Goal: Task Accomplishment & Management: Manage account settings

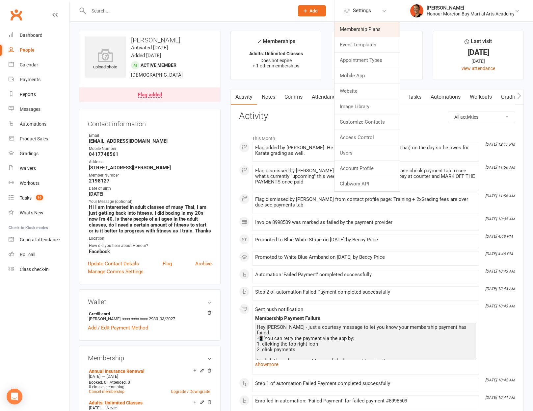
click at [350, 31] on link "Membership Plans" at bounding box center [367, 29] width 66 height 15
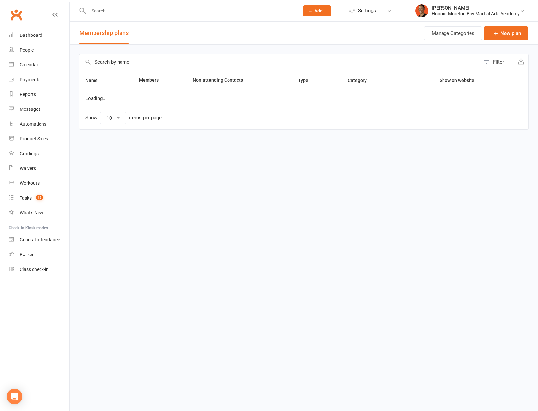
select select "100"
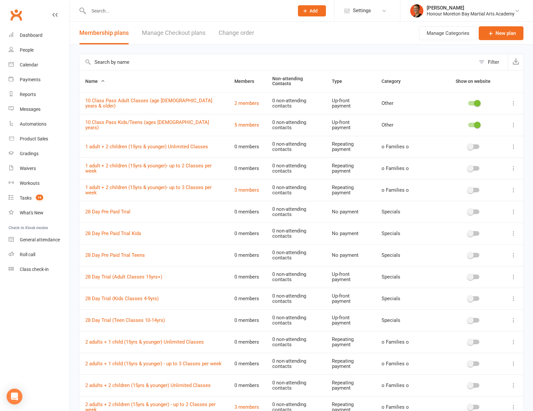
click at [128, 69] on input "text" at bounding box center [277, 62] width 396 height 16
click at [132, 63] on input "text" at bounding box center [277, 62] width 396 height 16
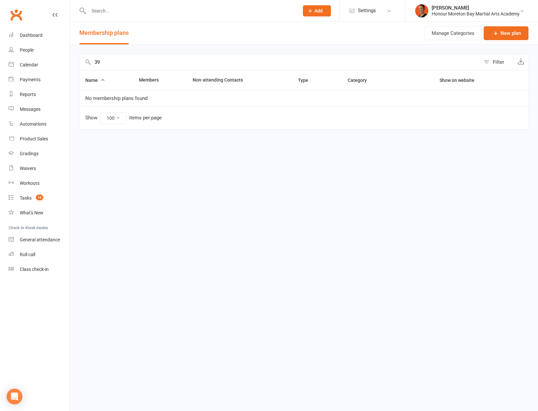
click at [120, 66] on input "39" at bounding box center [279, 62] width 401 height 16
click at [120, 65] on input "39" at bounding box center [279, 62] width 401 height 16
type input "39"
click at [355, 7] on link "Settings" at bounding box center [372, 10] width 46 height 15
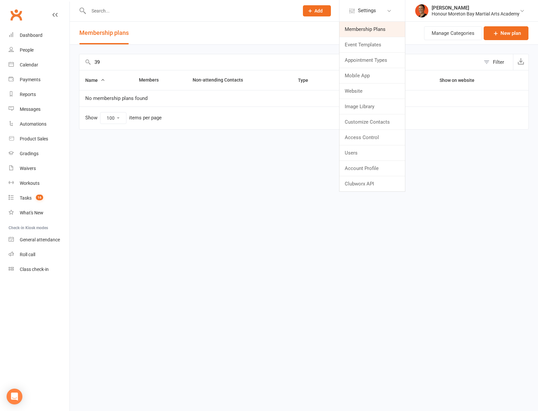
click at [359, 30] on link "Membership Plans" at bounding box center [372, 29] width 66 height 15
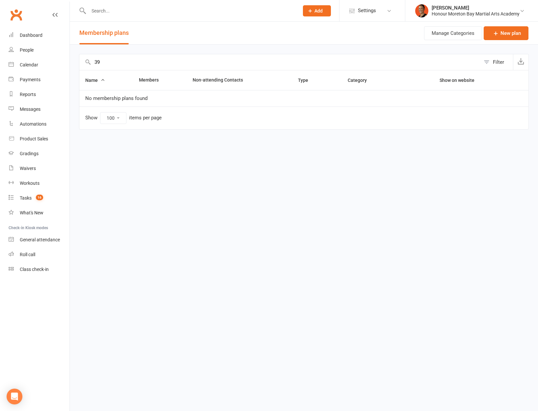
click at [186, 58] on input "39" at bounding box center [279, 62] width 401 height 16
click at [374, 11] on span "Settings" at bounding box center [367, 10] width 18 height 15
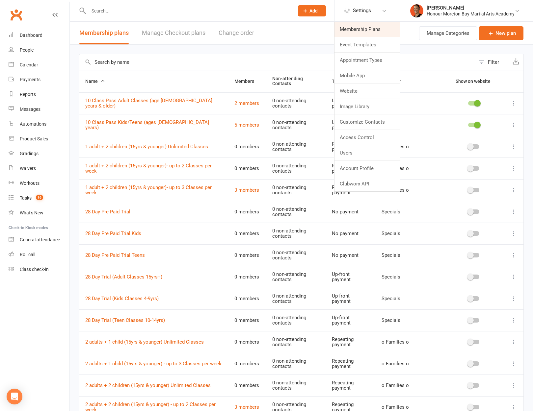
click at [365, 28] on link "Membership Plans" at bounding box center [367, 29] width 66 height 15
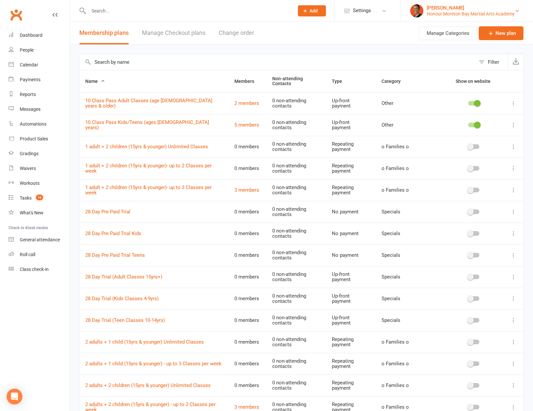
click at [443, 13] on div "Honour Moreton Bay Martial Arts Academy" at bounding box center [471, 14] width 88 height 6
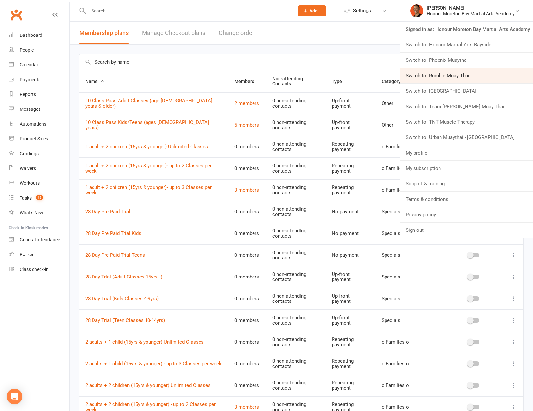
click at [440, 79] on link "Switch to: Rumble Muay Thai" at bounding box center [466, 75] width 133 height 15
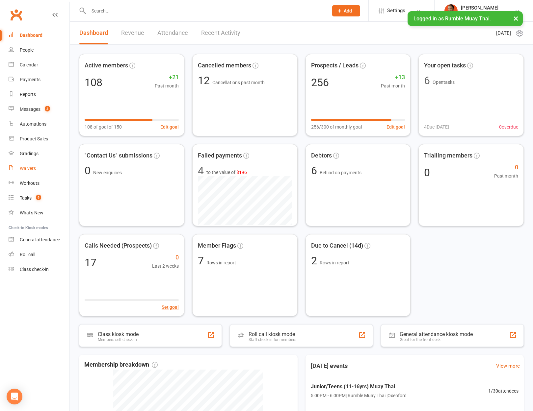
click at [37, 169] on link "Waivers" at bounding box center [39, 168] width 61 height 15
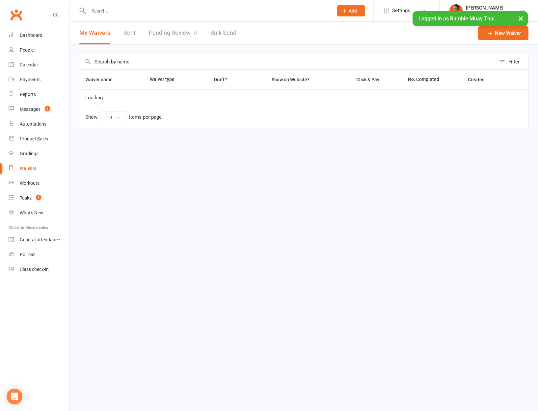
select select "100"
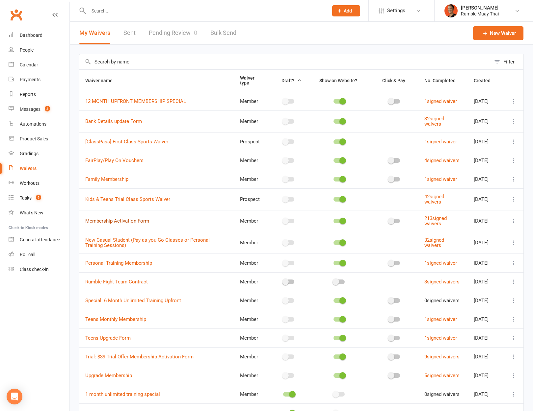
click at [137, 224] on link "Membership Activation Form" at bounding box center [117, 221] width 64 height 6
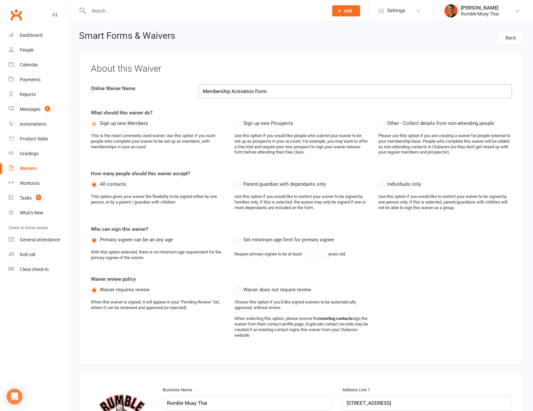
select select "applies_to_all_signees"
select select "select"
select select "checkbox"
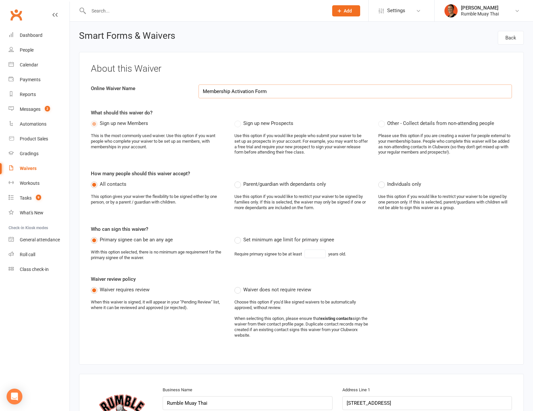
select select "checkbox"
select select "select"
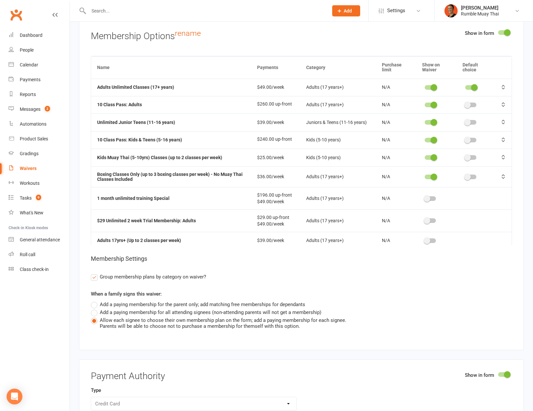
scroll to position [2166, 0]
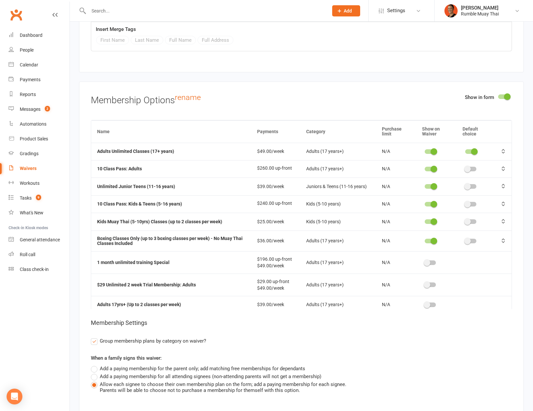
click at [32, 169] on div "Waivers" at bounding box center [28, 168] width 17 height 5
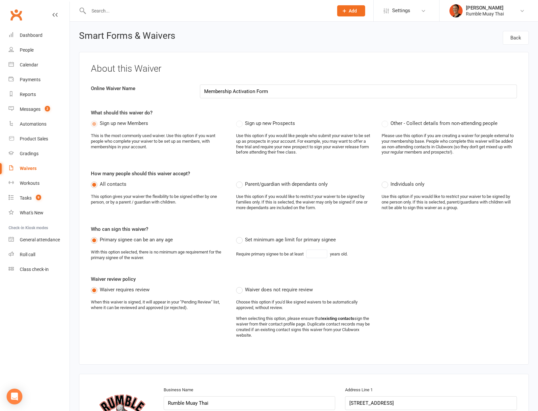
select select "100"
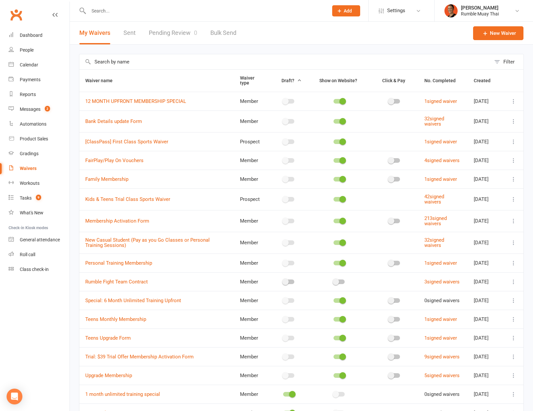
click at [143, 68] on input "text" at bounding box center [284, 61] width 411 height 15
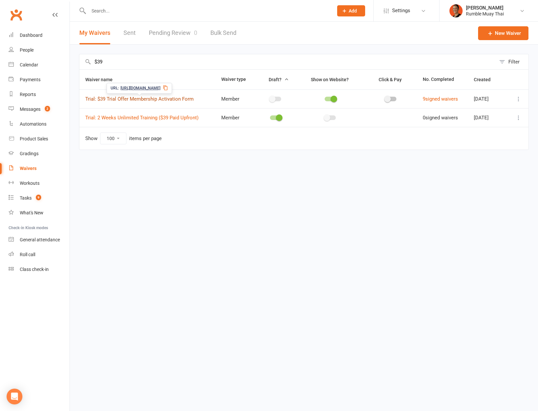
type input "$39"
click at [158, 99] on link "Trial: $39 Trial Offer Membership Activation Form" at bounding box center [139, 99] width 108 height 6
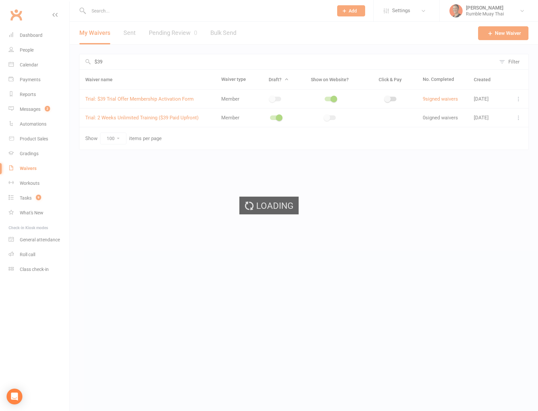
select select "applies_to_all_signees"
select select "checkbox"
select select "select"
select select "checkbox"
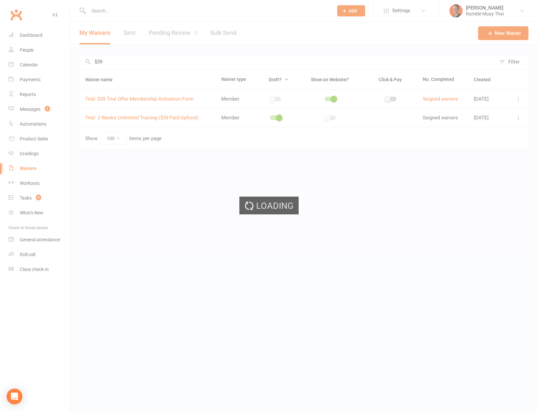
select select "checkbox"
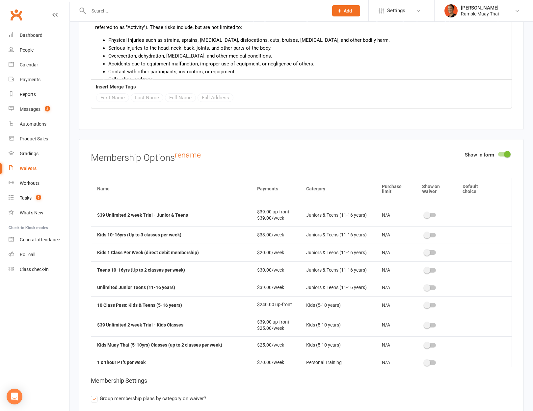
scroll to position [238, 0]
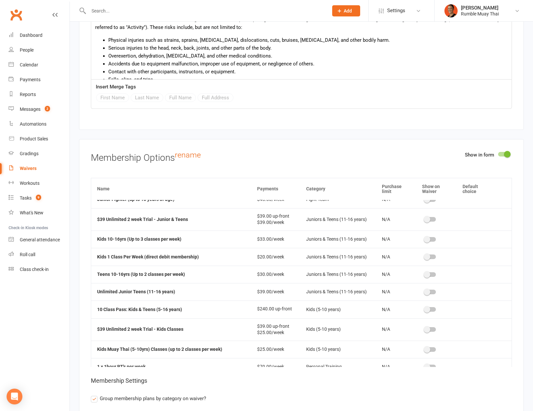
click at [425, 218] on span at bounding box center [427, 219] width 7 height 7
click at [425, 219] on input "checkbox" at bounding box center [425, 219] width 0 height 0
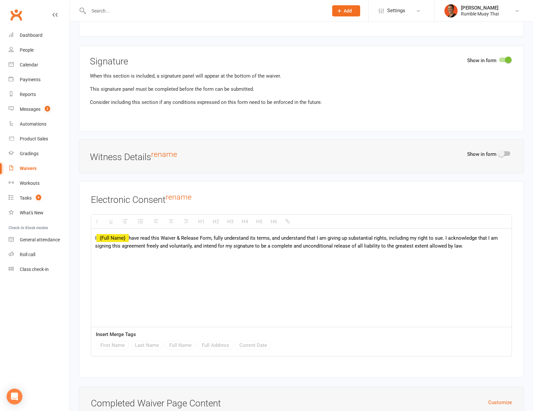
scroll to position [2959, 0]
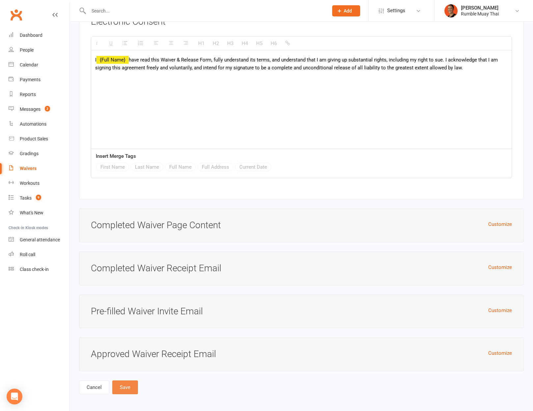
click at [128, 385] on button "Save" at bounding box center [125, 388] width 26 height 14
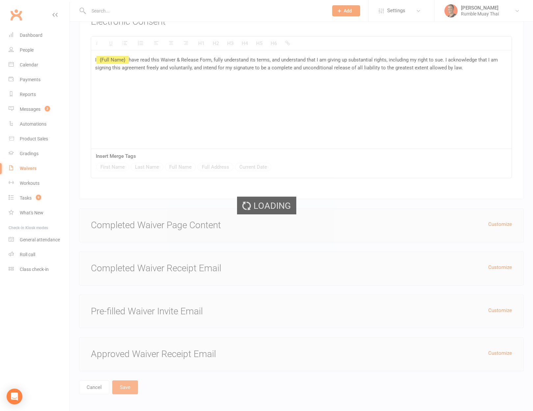
select select "100"
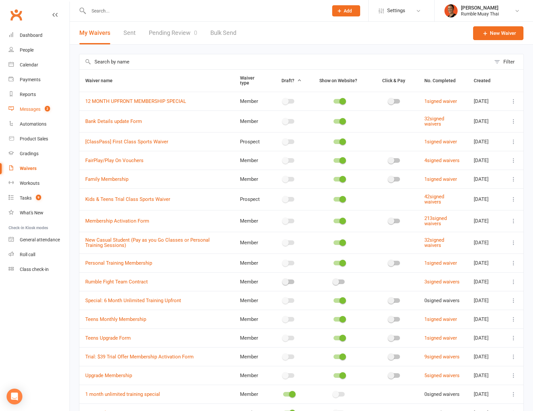
click at [28, 110] on div "Messages" at bounding box center [30, 109] width 21 height 5
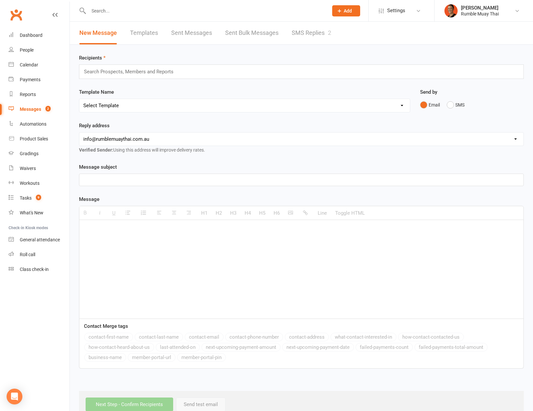
click at [323, 36] on link "SMS Replies 2" at bounding box center [311, 33] width 39 height 23
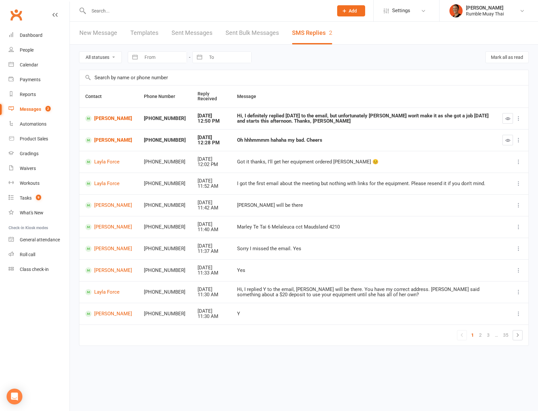
click at [158, 6] on div at bounding box center [204, 10] width 250 height 21
click at [163, 10] on input "text" at bounding box center [208, 10] width 242 height 9
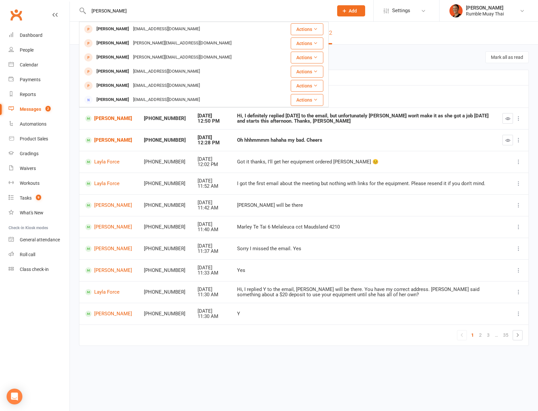
click at [128, 9] on input "anna" at bounding box center [208, 10] width 242 height 9
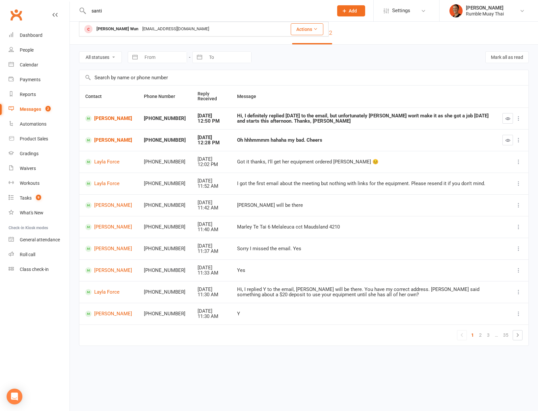
click at [159, 9] on input "santi" at bounding box center [208, 10] width 242 height 9
click at [163, 7] on input "santi" at bounding box center [208, 10] width 242 height 9
type input "santi"
click at [393, 128] on td "Hi, I definitely replied yesterday to the email, but unfortunately Ella won't m…" at bounding box center [363, 119] width 265 height 22
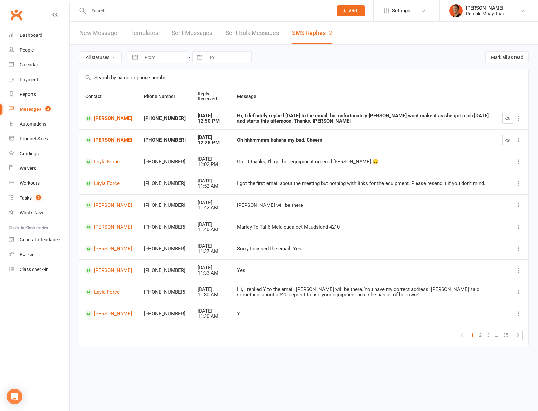
click at [399, 121] on div "Hi, I definitely replied yesterday to the email, but unfortunately Ella won't m…" at bounding box center [363, 118] width 253 height 11
click at [503, 139] on button "button" at bounding box center [507, 140] width 11 height 11
click at [501, 119] on td at bounding box center [512, 119] width 32 height 22
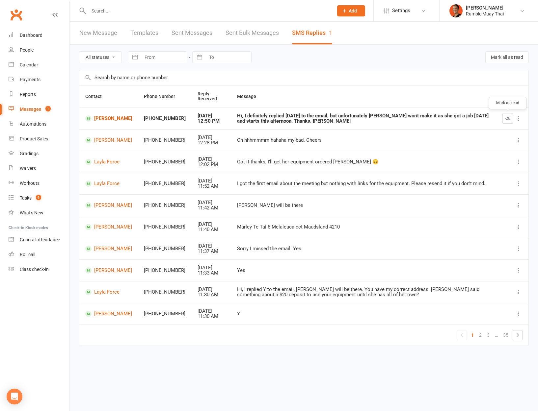
click at [510, 119] on button "button" at bounding box center [507, 118] width 11 height 11
click at [100, 121] on link "Ella Clark" at bounding box center [108, 119] width 47 height 6
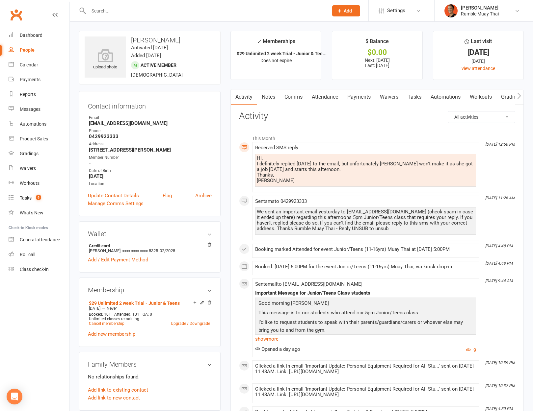
click at [302, 100] on link "Comms" at bounding box center [293, 97] width 27 height 15
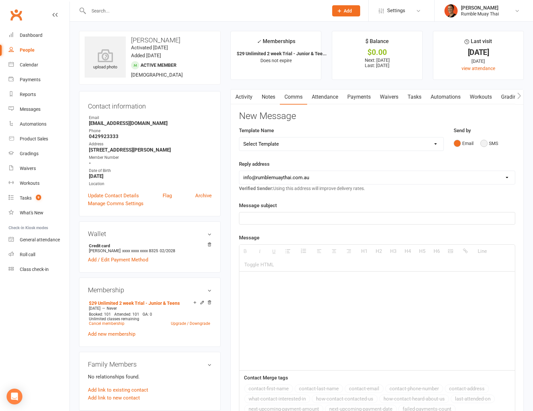
click at [487, 145] on button "SMS" at bounding box center [489, 143] width 18 height 13
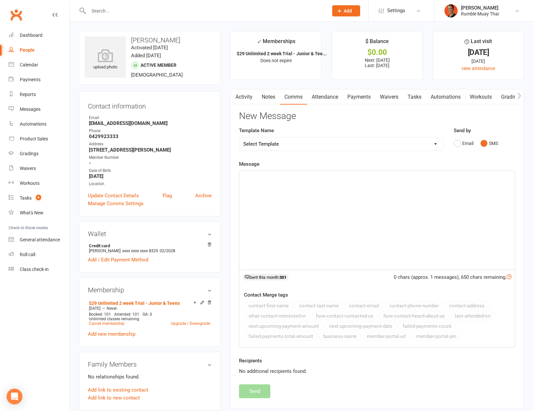
click at [427, 208] on div at bounding box center [377, 220] width 276 height 99
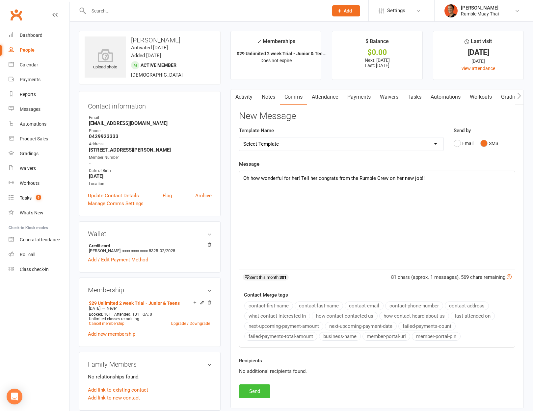
click at [262, 392] on button "Send" at bounding box center [254, 392] width 31 height 14
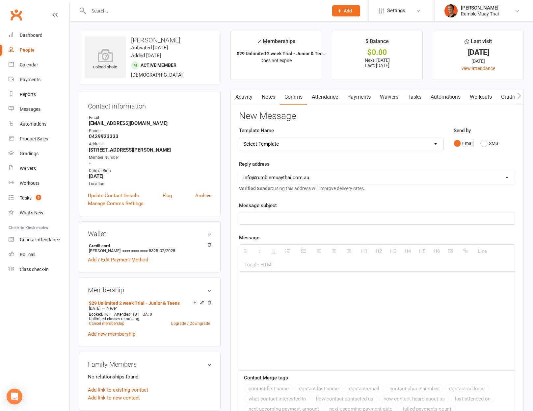
click at [26, 52] on div "People" at bounding box center [27, 49] width 15 height 5
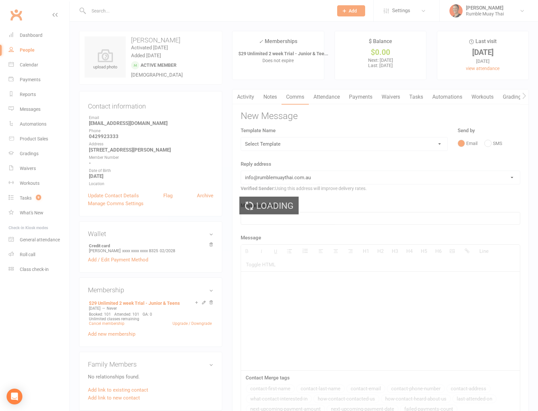
select select "100"
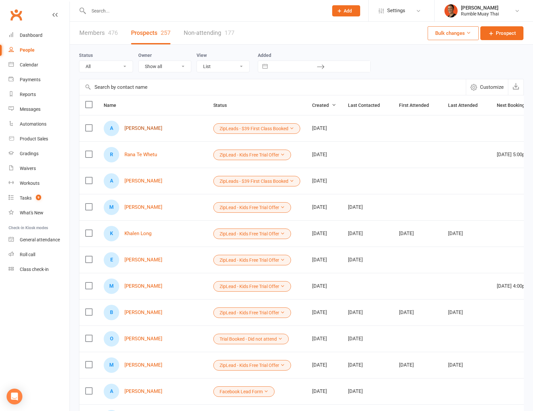
click at [151, 130] on link "Anna Santiago" at bounding box center [143, 129] width 38 height 6
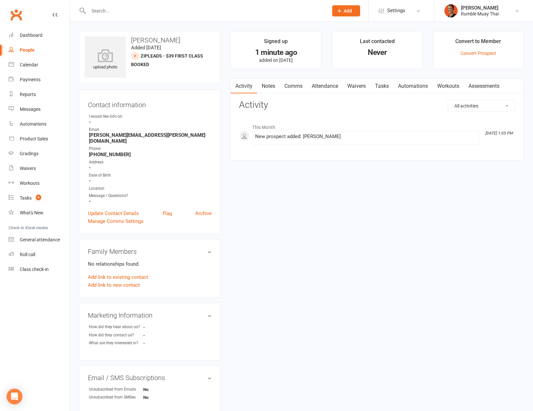
click at [326, 86] on link "Attendance" at bounding box center [325, 86] width 36 height 15
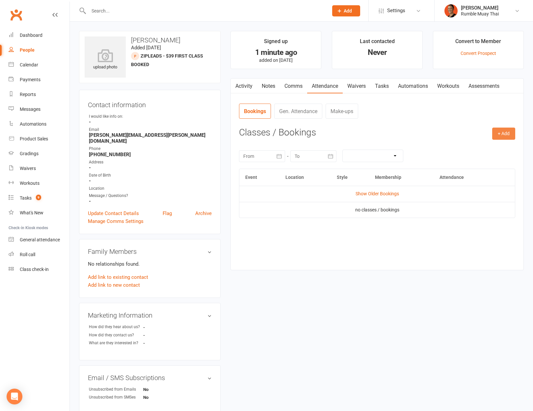
click at [500, 132] on button "+ Add" at bounding box center [503, 134] width 23 height 12
click at [485, 150] on link "Book Event" at bounding box center [482, 148] width 65 height 13
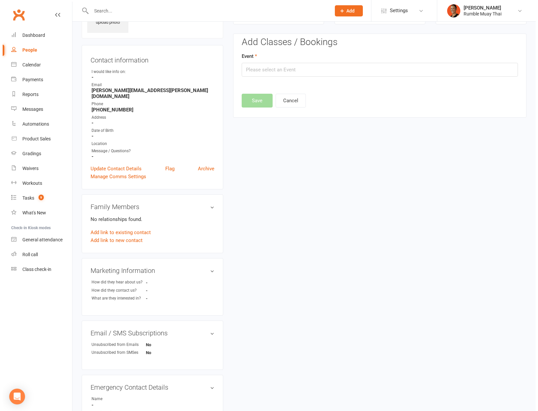
scroll to position [45, 0]
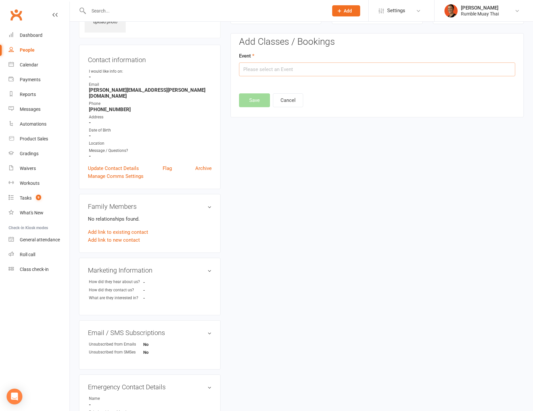
click at [281, 73] on input "text" at bounding box center [377, 70] width 276 height 14
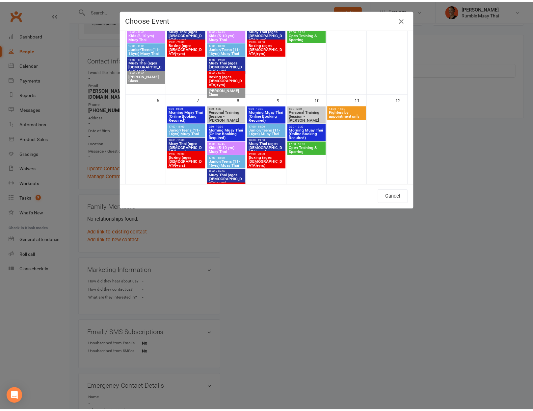
scroll to position [271, 0]
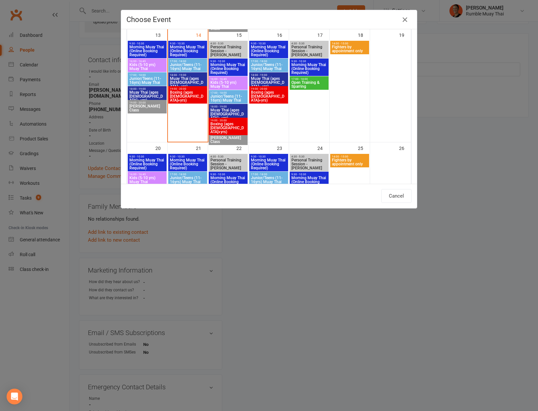
click at [187, 66] on span "Junior/Teens (11-16yrs) Muay Thai" at bounding box center [188, 67] width 36 height 8
type input "Junior/Teens (11-16yrs) Muay Thai - Oct 14, 2025 5:00:00 PM"
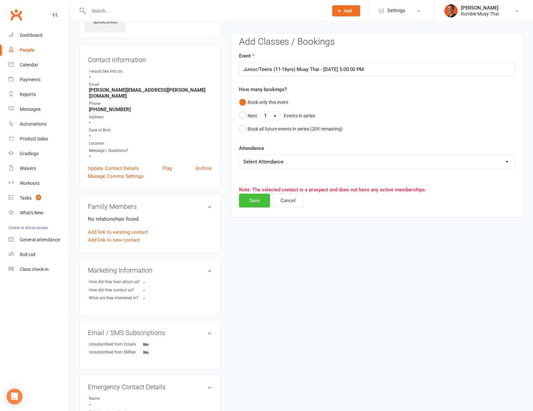
click at [259, 198] on button "Save" at bounding box center [254, 201] width 31 height 14
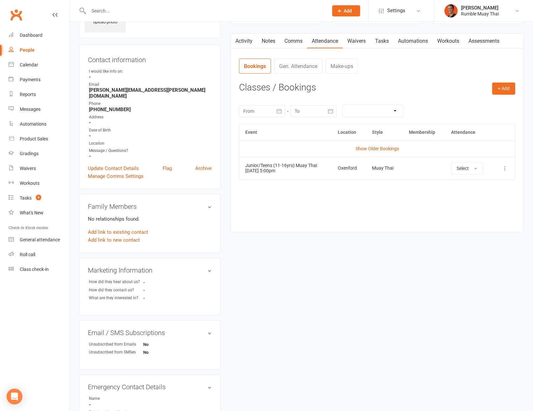
click at [339, 274] on div "upload photo Anna Santiago Added 14 October, 2025 ZipLeads - $39 First Class Bo…" at bounding box center [301, 257] width 455 height 543
click at [43, 37] on link "Dashboard" at bounding box center [39, 35] width 61 height 15
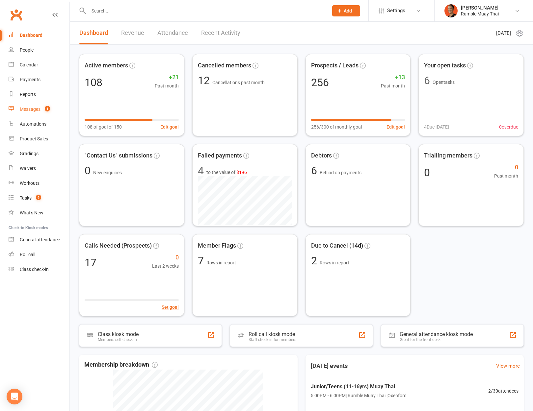
click at [42, 110] on count-badge "1" at bounding box center [45, 109] width 9 height 5
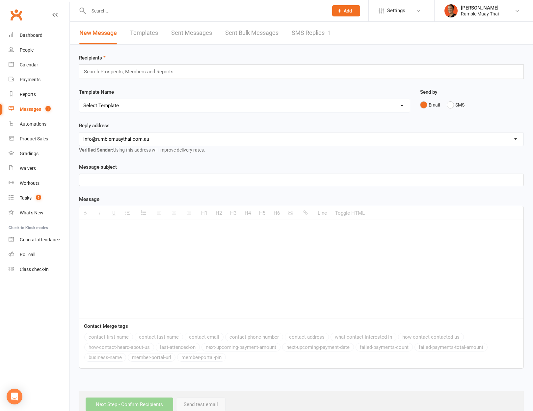
drag, startPoint x: 314, startPoint y: 34, endPoint x: 305, endPoint y: 35, distance: 9.6
click at [314, 34] on link "SMS Replies 1" at bounding box center [311, 33] width 39 height 23
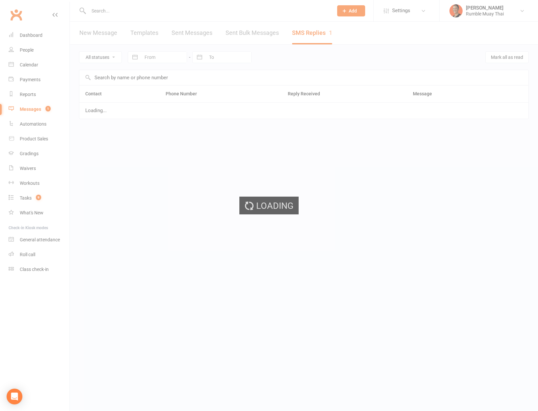
click at [305, 35] on ui-view "Prospect Member Non-attending contact Class / event Appointment Grading event T…" at bounding box center [269, 70] width 538 height 136
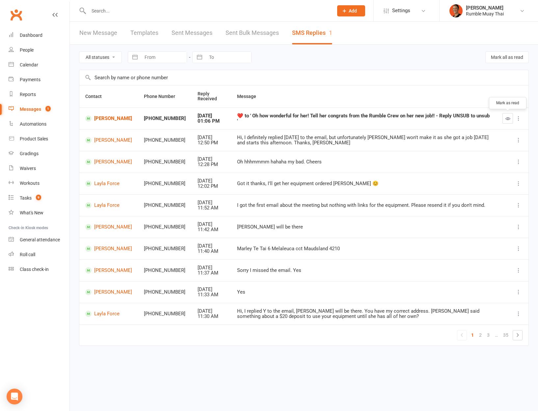
click at [509, 119] on icon "button" at bounding box center [507, 118] width 5 height 5
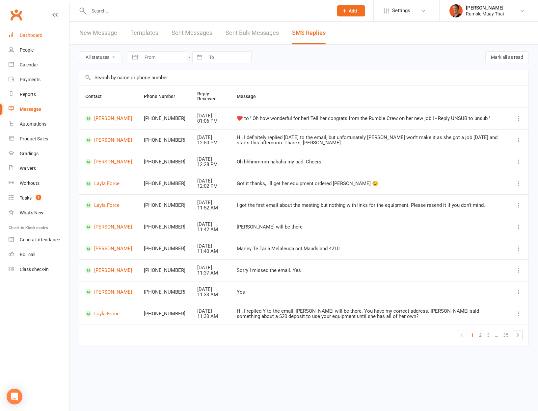
click at [23, 37] on div "Dashboard" at bounding box center [31, 35] width 23 height 5
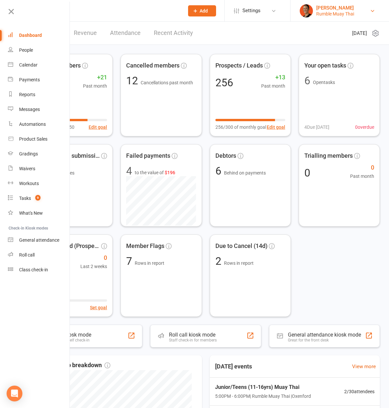
click at [348, 7] on div "[PERSON_NAME]" at bounding box center [335, 8] width 38 height 6
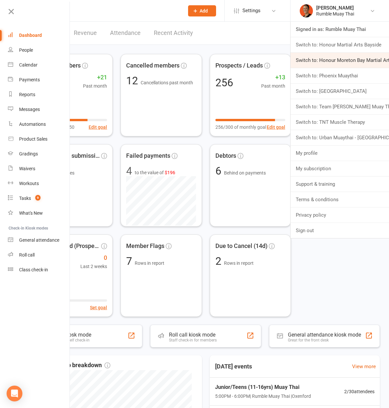
click at [333, 57] on link "Switch to: Honour Moreton Bay Martial Arts Academy" at bounding box center [339, 60] width 98 height 15
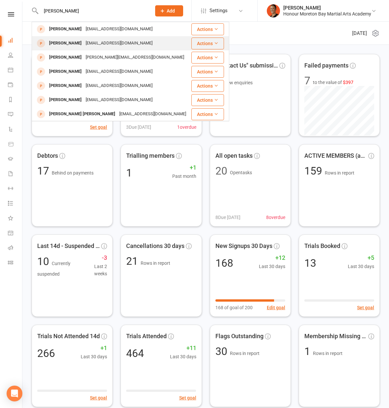
type input "andrew"
click at [132, 44] on div "Andrewghob1@gmail.com" at bounding box center [119, 44] width 71 height 10
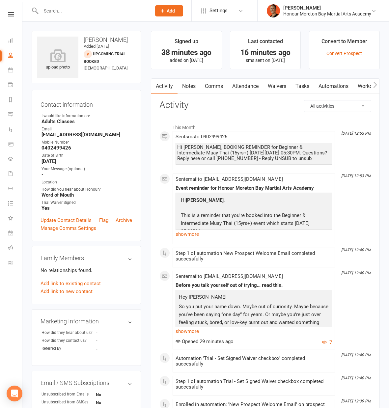
click at [247, 87] on link "Attendance" at bounding box center [245, 86] width 36 height 15
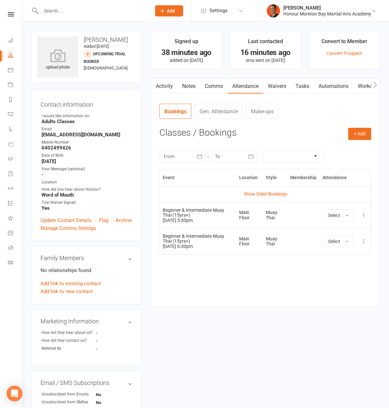
click at [364, 237] on button at bounding box center [364, 241] width 8 height 8
click at [341, 280] on link "Remove booking" at bounding box center [334, 280] width 65 height 13
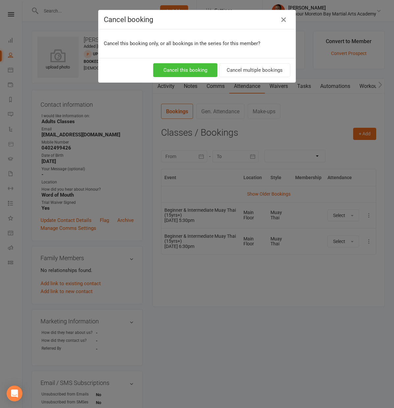
click at [176, 68] on button "Cancel this booking" at bounding box center [185, 70] width 64 height 14
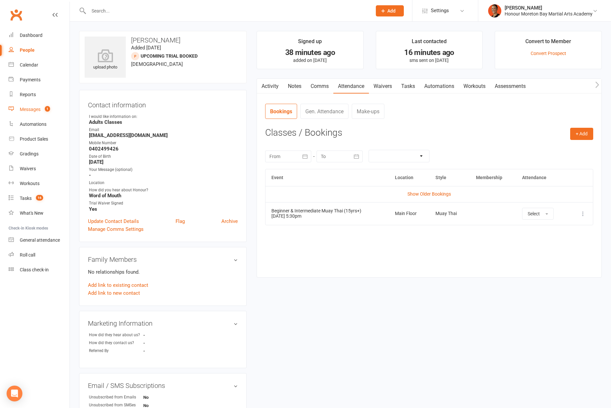
click at [33, 110] on div "Messages" at bounding box center [30, 109] width 21 height 5
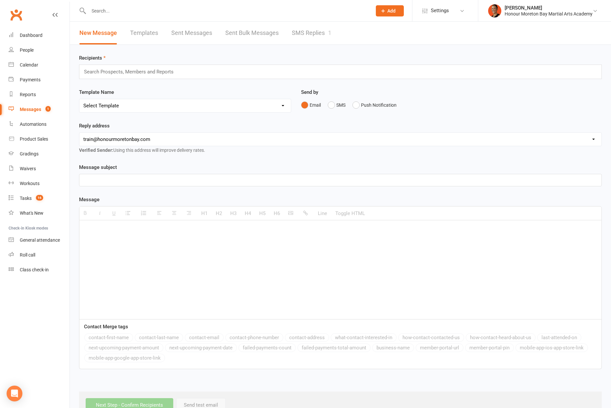
click at [307, 29] on link "SMS Replies 1" at bounding box center [311, 33] width 39 height 23
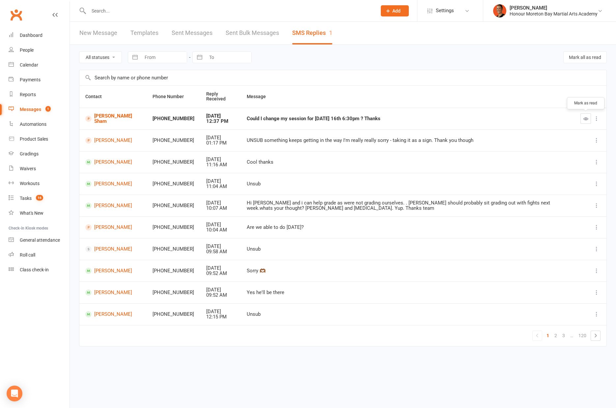
click at [393, 121] on button "button" at bounding box center [585, 118] width 11 height 11
click at [102, 122] on td "Tania Sham" at bounding box center [112, 119] width 67 height 22
click at [104, 118] on link "Tania Sham" at bounding box center [113, 118] width 56 height 11
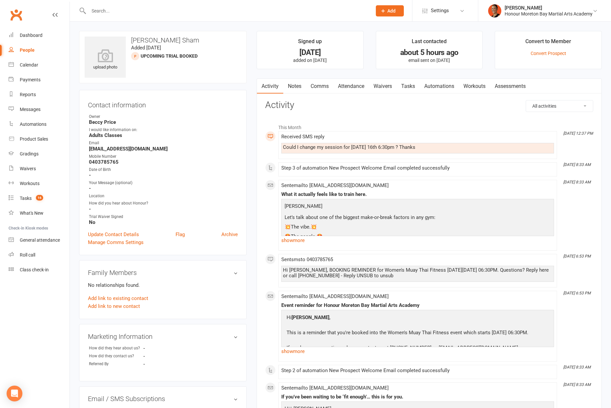
click at [342, 89] on link "Attendance" at bounding box center [351, 86] width 36 height 15
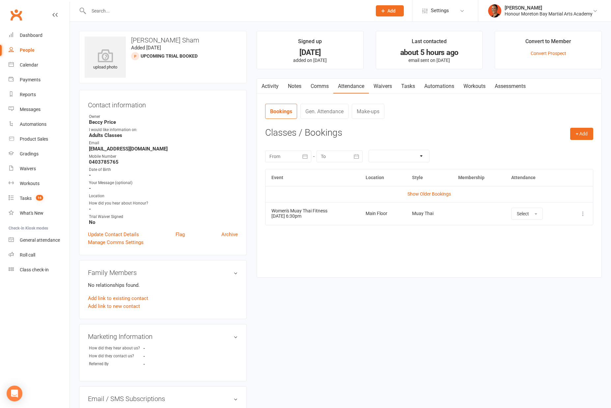
click at [393, 212] on icon at bounding box center [582, 213] width 7 height 7
click at [393, 249] on link "Remove booking" at bounding box center [553, 252] width 65 height 13
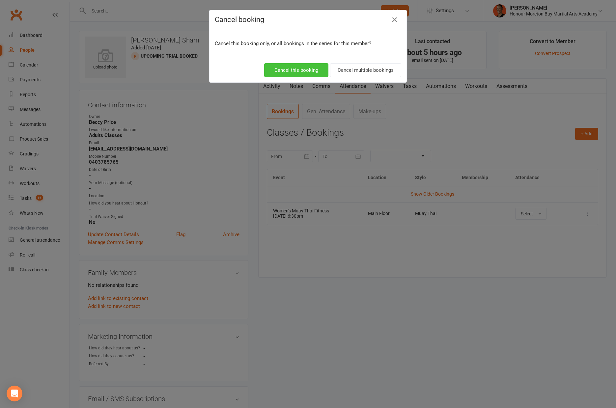
click at [304, 67] on button "Cancel this booking" at bounding box center [296, 70] width 64 height 14
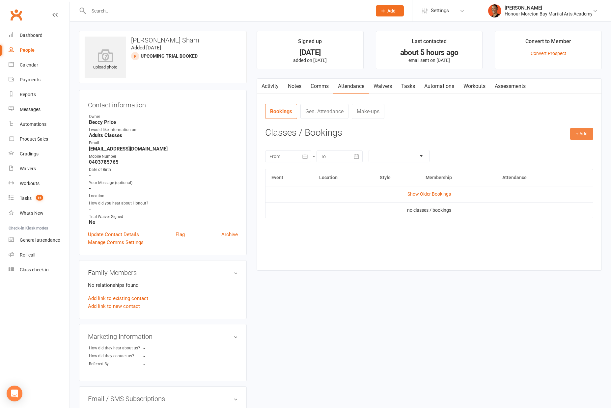
click at [393, 134] on button "+ Add" at bounding box center [581, 134] width 23 height 12
click at [393, 150] on link "Book Event" at bounding box center [559, 148] width 65 height 13
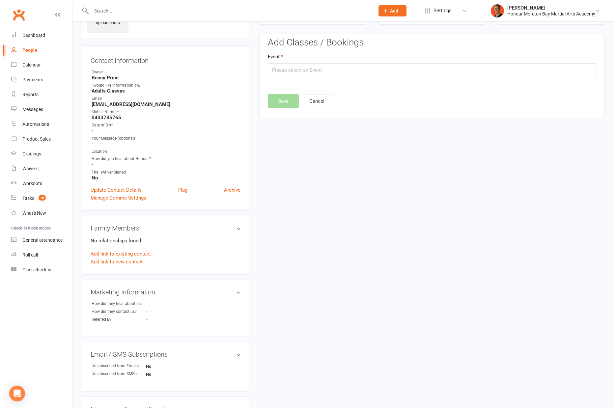
scroll to position [45, 0]
click at [311, 64] on input "text" at bounding box center [429, 70] width 328 height 14
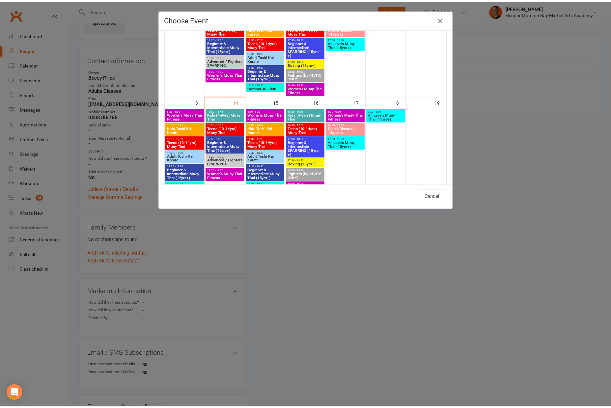
scroll to position [237, 0]
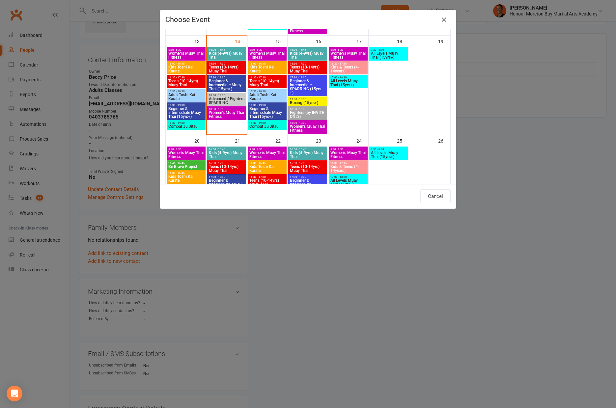
click at [304, 126] on span "Women's Muay Thai Fitness" at bounding box center [307, 128] width 36 height 8
type input "Women's Muay Thai Fitness - Oct 16, 2025 6:30:00 PM"
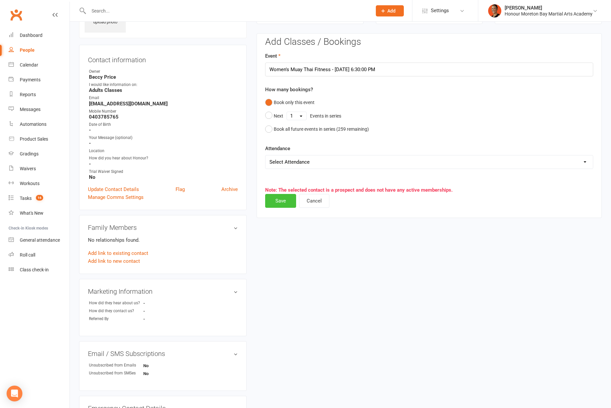
click at [284, 206] on button "Save" at bounding box center [280, 201] width 31 height 14
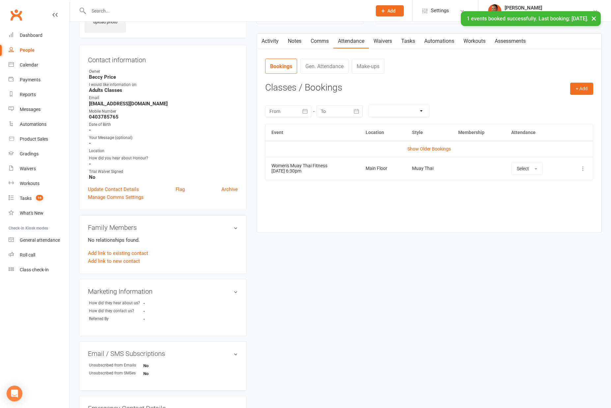
click at [271, 39] on link "Activity" at bounding box center [270, 41] width 26 height 15
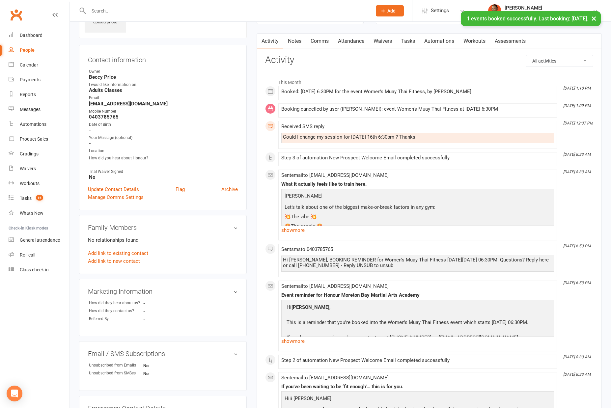
click at [387, 38] on link "Waivers" at bounding box center [383, 41] width 28 height 15
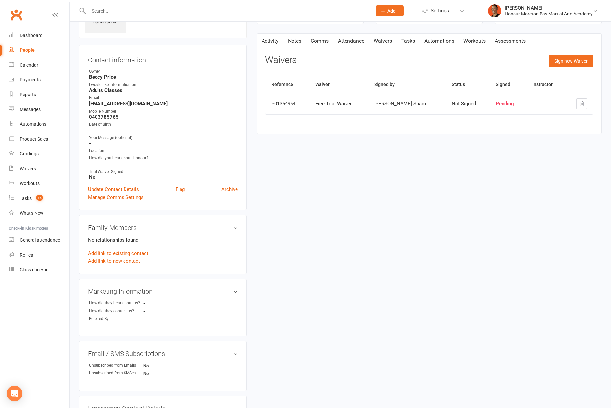
click at [279, 39] on link "Activity" at bounding box center [270, 41] width 26 height 15
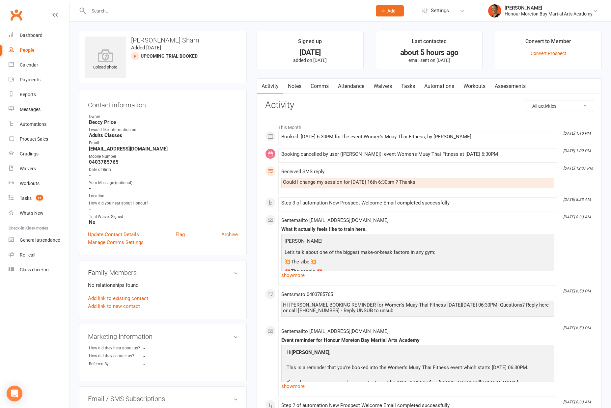
click at [120, 146] on strong "Tan.alexis@outlook.com" at bounding box center [163, 149] width 149 height 6
copy render-form-field "Tan.alexis@outlook.com"
click at [299, 88] on link "Notes" at bounding box center [294, 86] width 23 height 15
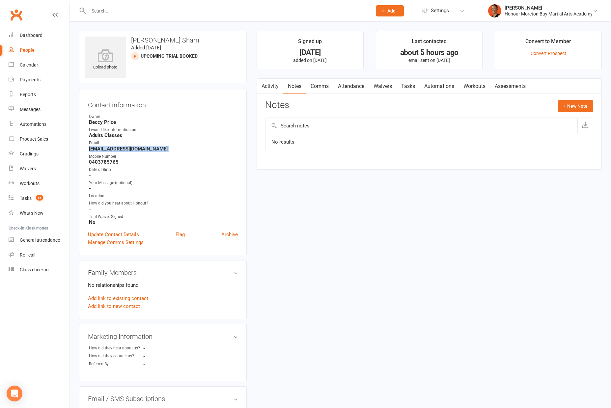
click at [318, 88] on link "Comms" at bounding box center [319, 86] width 27 height 15
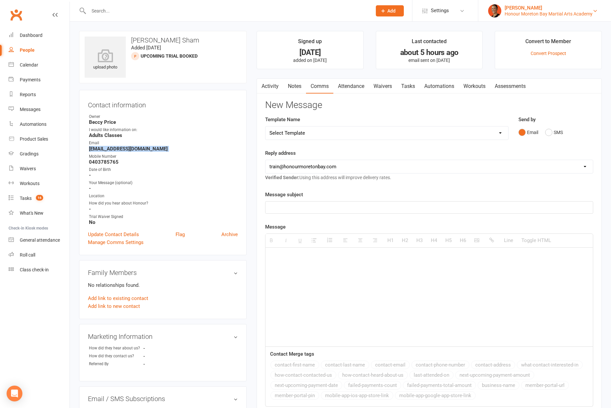
click at [393, 10] on div "[PERSON_NAME]" at bounding box center [548, 8] width 88 height 6
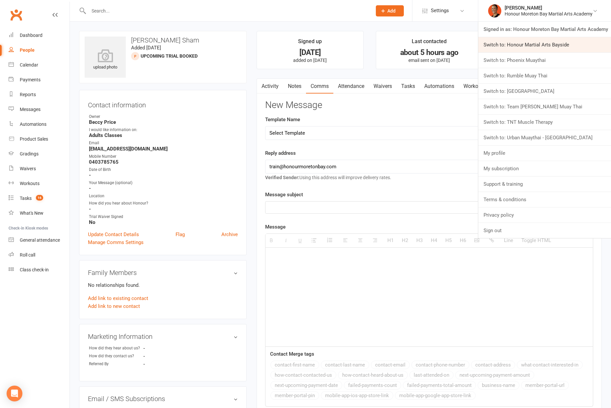
click at [393, 44] on link "Switch to: Honour Martial Arts Bayside" at bounding box center [544, 44] width 133 height 15
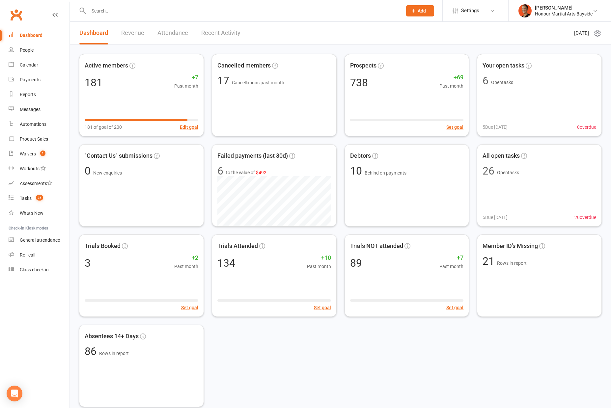
click at [547, 10] on div "[PERSON_NAME]" at bounding box center [564, 8] width 58 height 6
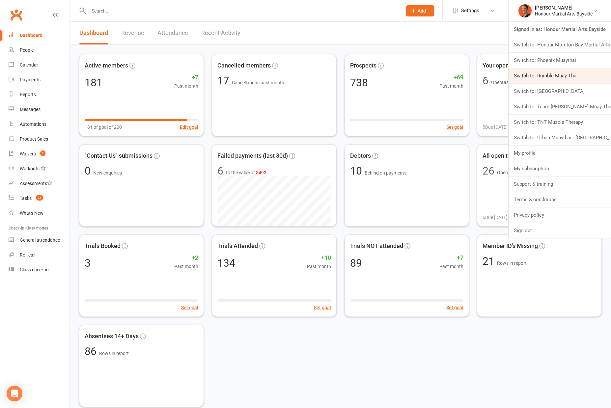
click at [556, 68] on link "Switch to: Rumble Muay Thai" at bounding box center [559, 75] width 102 height 15
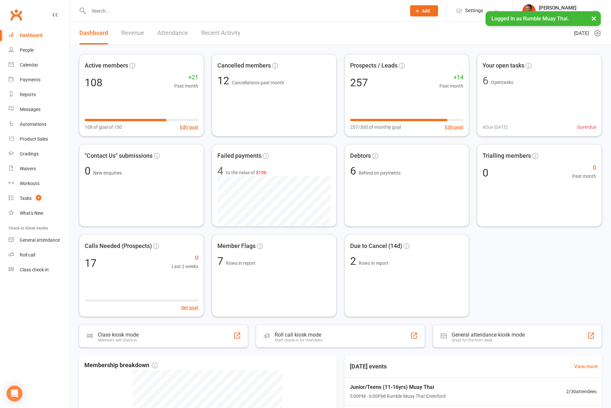
click at [559, 6] on div "[PERSON_NAME]" at bounding box center [558, 8] width 38 height 6
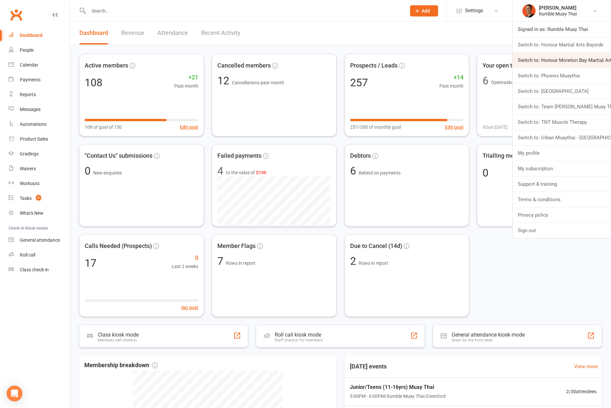
click at [556, 56] on link "Switch to: Honour Moreton Bay Martial Arts Academy" at bounding box center [561, 60] width 98 height 15
